Goal: Information Seeking & Learning: Learn about a topic

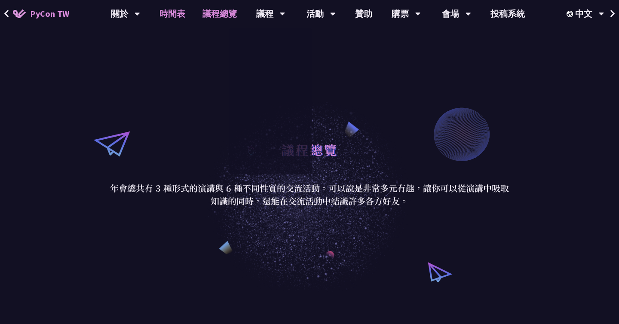
click at [166, 14] on link "時間表" at bounding box center [172, 14] width 43 height 28
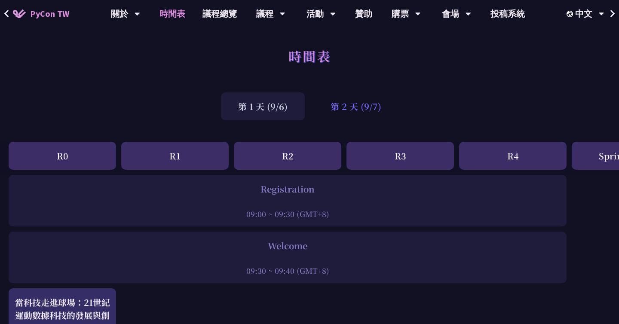
click at [351, 105] on div "第 2 天 (9/7)" at bounding box center [356, 106] width 85 height 28
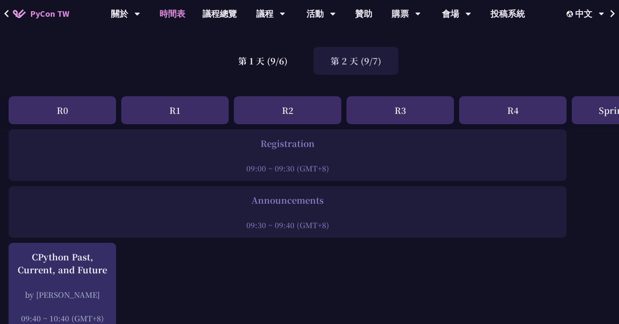
scroll to position [191, 0]
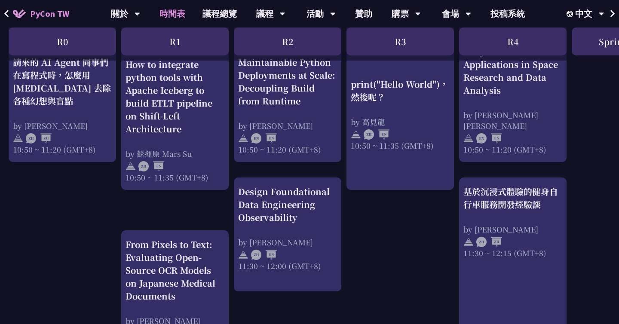
scroll to position [369, 0]
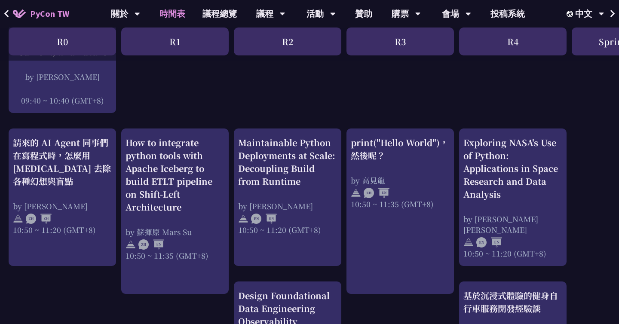
scroll to position [259, 0]
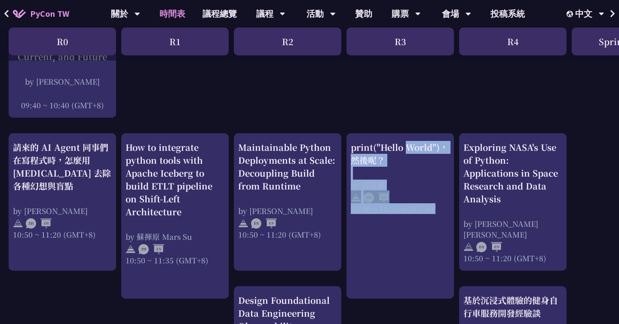
scroll to position [280, 0]
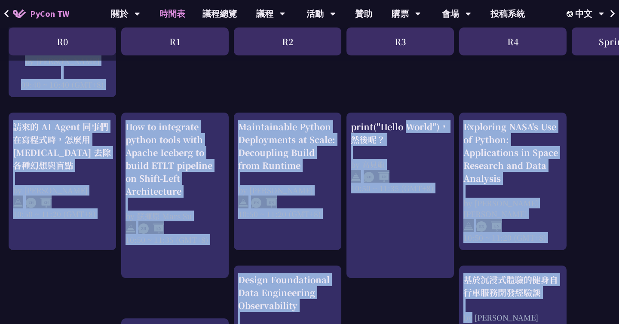
drag, startPoint x: 381, startPoint y: 102, endPoint x: 422, endPoint y: 324, distance: 225.7
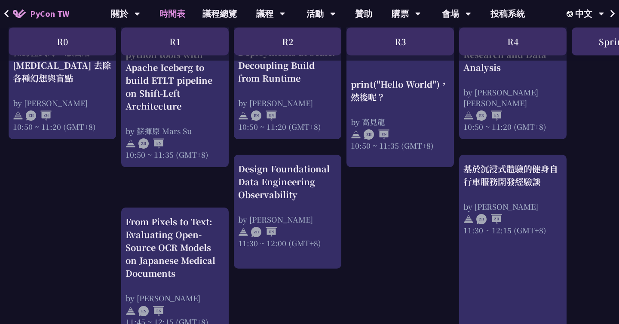
scroll to position [393, 0]
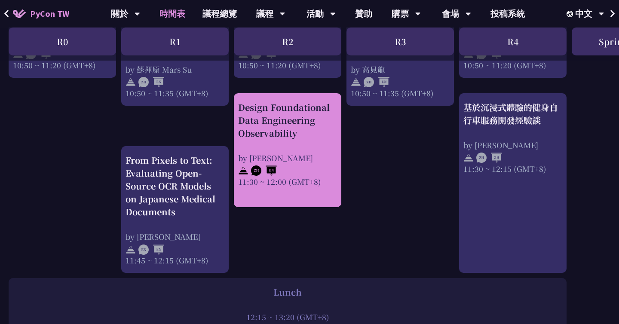
scroll to position [456, 0]
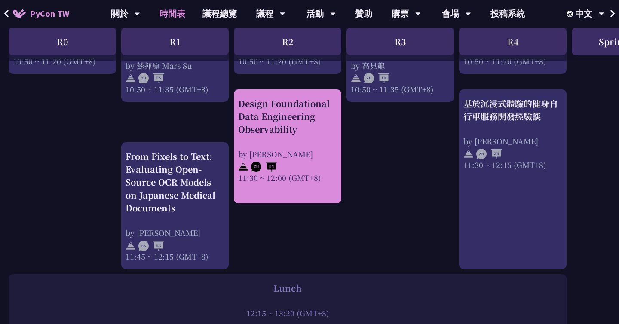
click at [271, 184] on link "Design Foundational Data Engineering Observability by [PERSON_NAME] 11:30 ~ 12:…" at bounding box center [287, 146] width 99 height 99
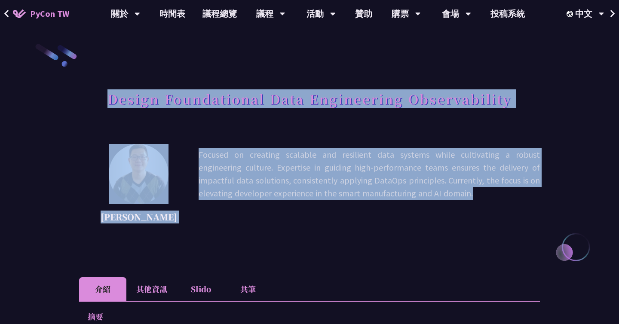
drag, startPoint x: 291, startPoint y: 76, endPoint x: 321, endPoint y: 272, distance: 198.8
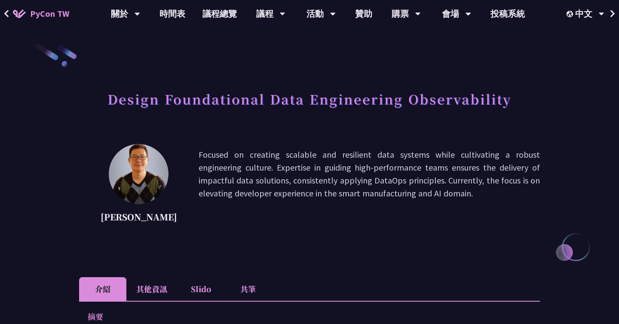
click at [319, 233] on div "[PERSON_NAME] Focused on creating scalable and resilient data systems while cul…" at bounding box center [309, 200] width 461 height 112
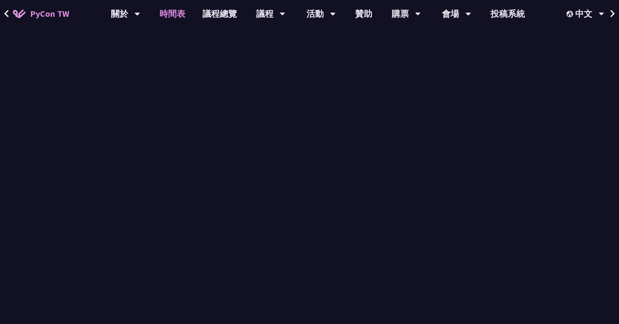
scroll to position [456, 0]
